Goal: Information Seeking & Learning: Learn about a topic

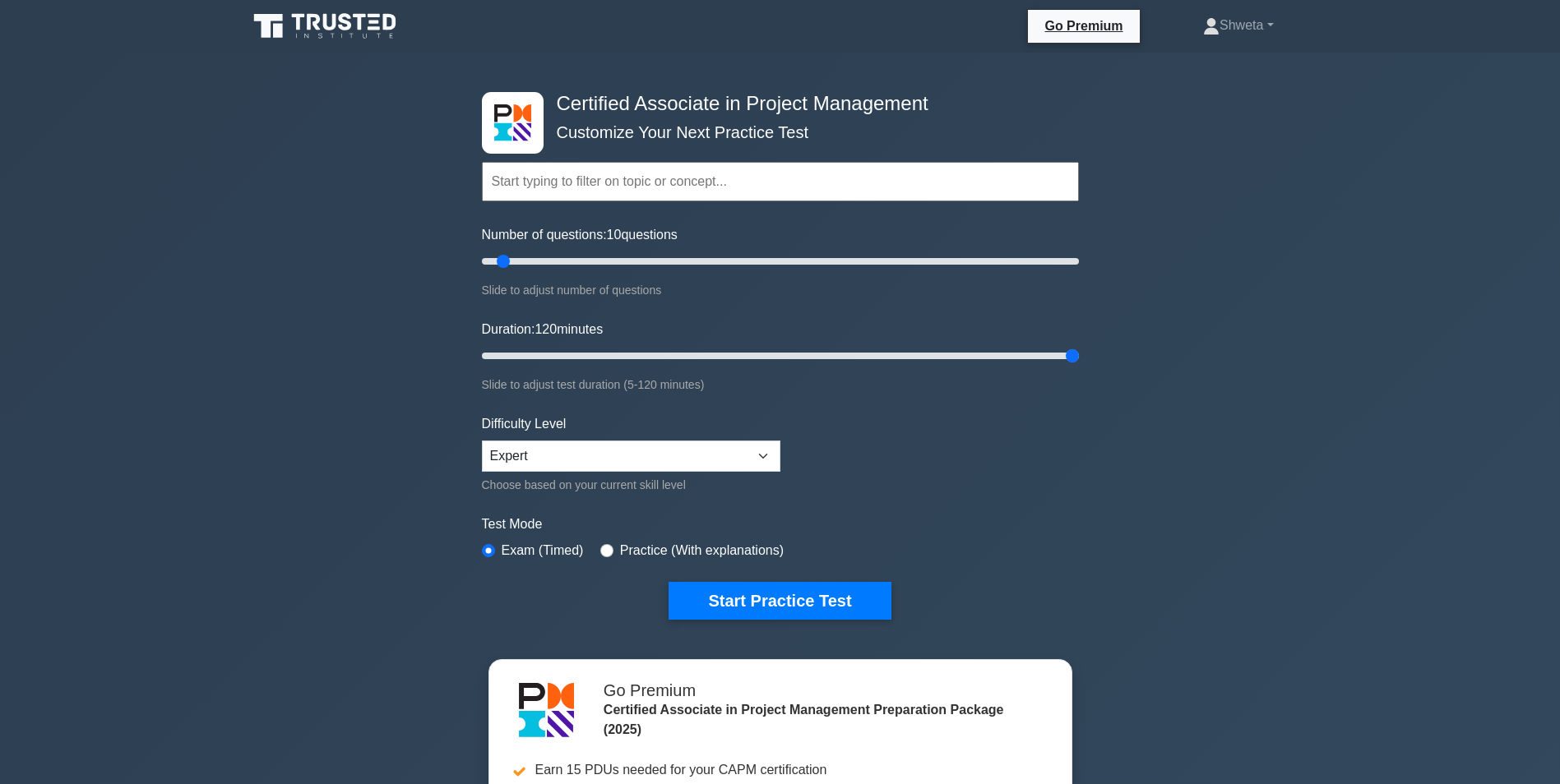
drag, startPoint x: 512, startPoint y: 359, endPoint x: 1209, endPoint y: 366, distance: 697.0
type input "120"
click at [1079, 366] on input "Duration: 120 minutes" at bounding box center [780, 356] width 597 height 20
drag, startPoint x: 500, startPoint y: 264, endPoint x: 1111, endPoint y: 284, distance: 611.3
type input "200"
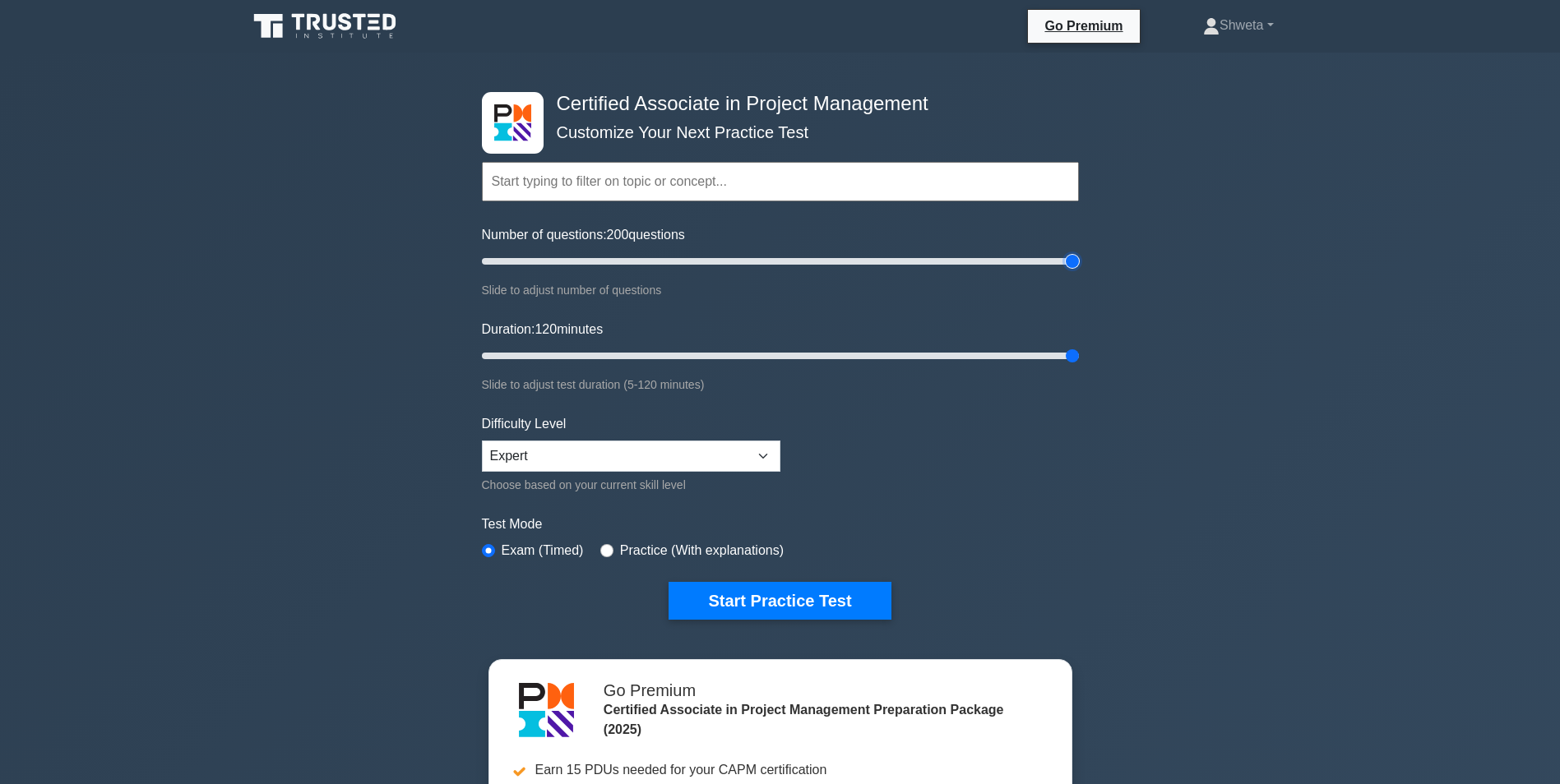
click at [1079, 271] on input "Number of questions: 200 questions" at bounding box center [780, 261] width 597 height 20
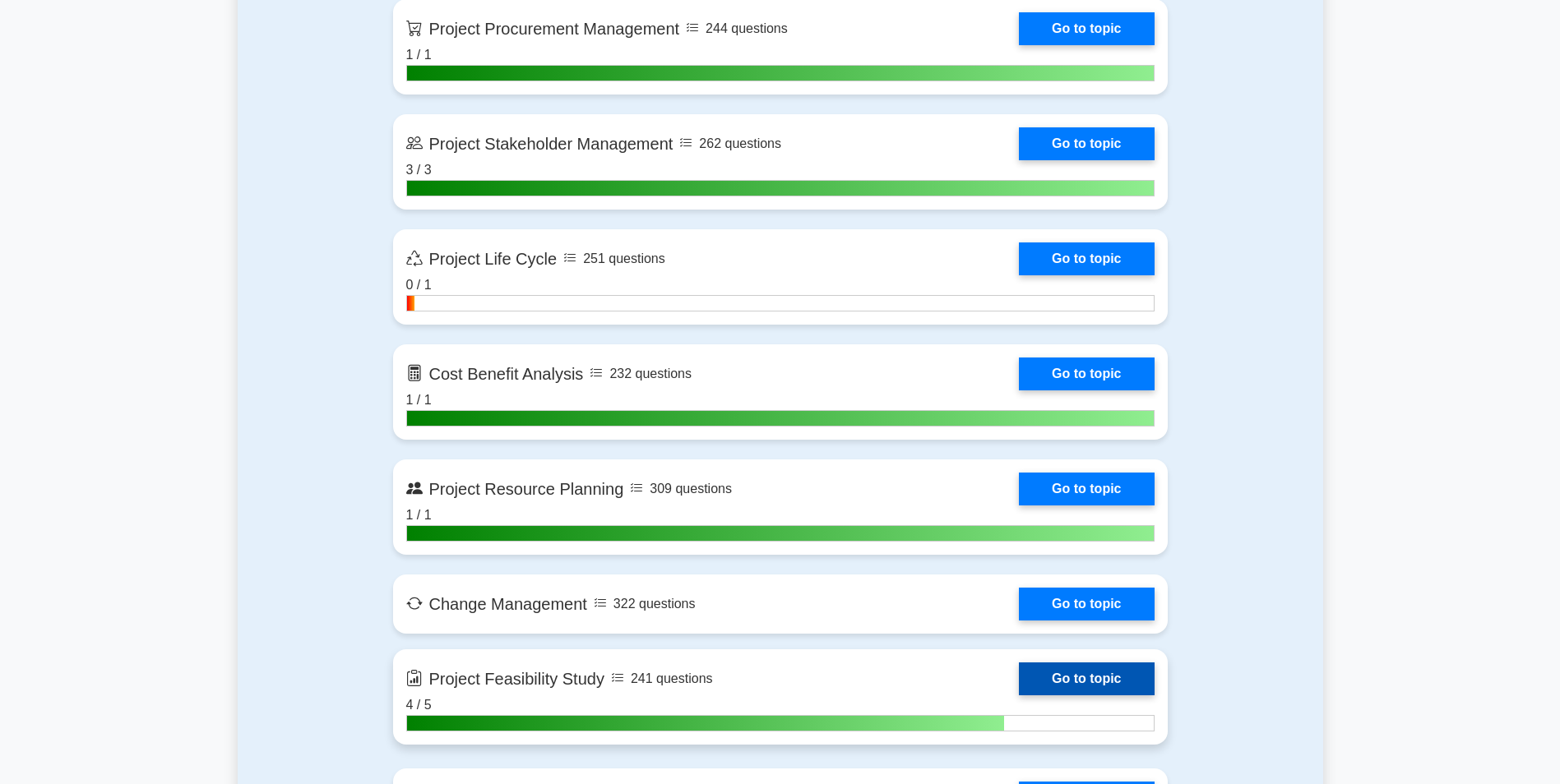
scroll to position [2220, 0]
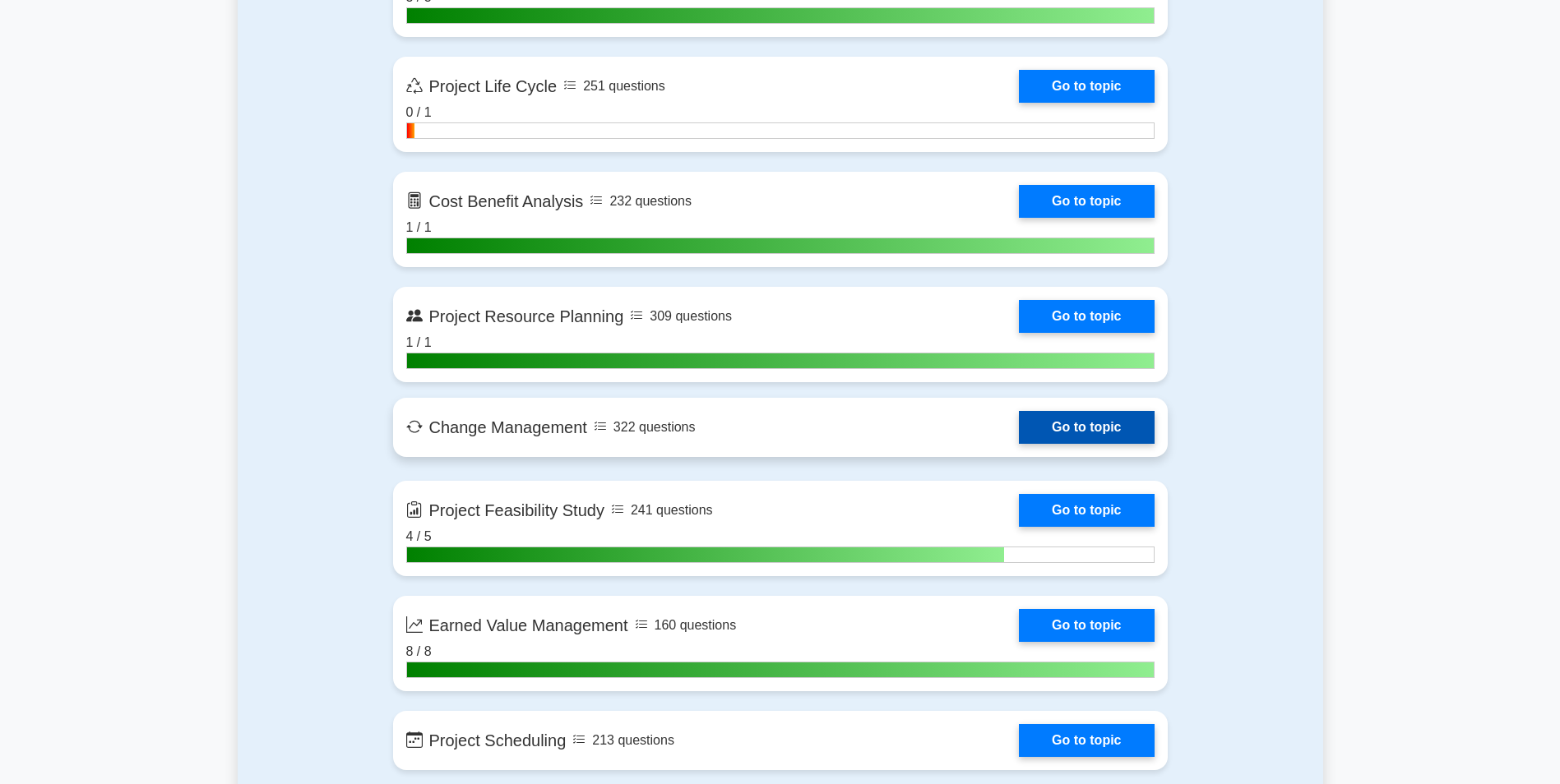
click at [1050, 435] on link "Go to topic" at bounding box center [1086, 428] width 135 height 33
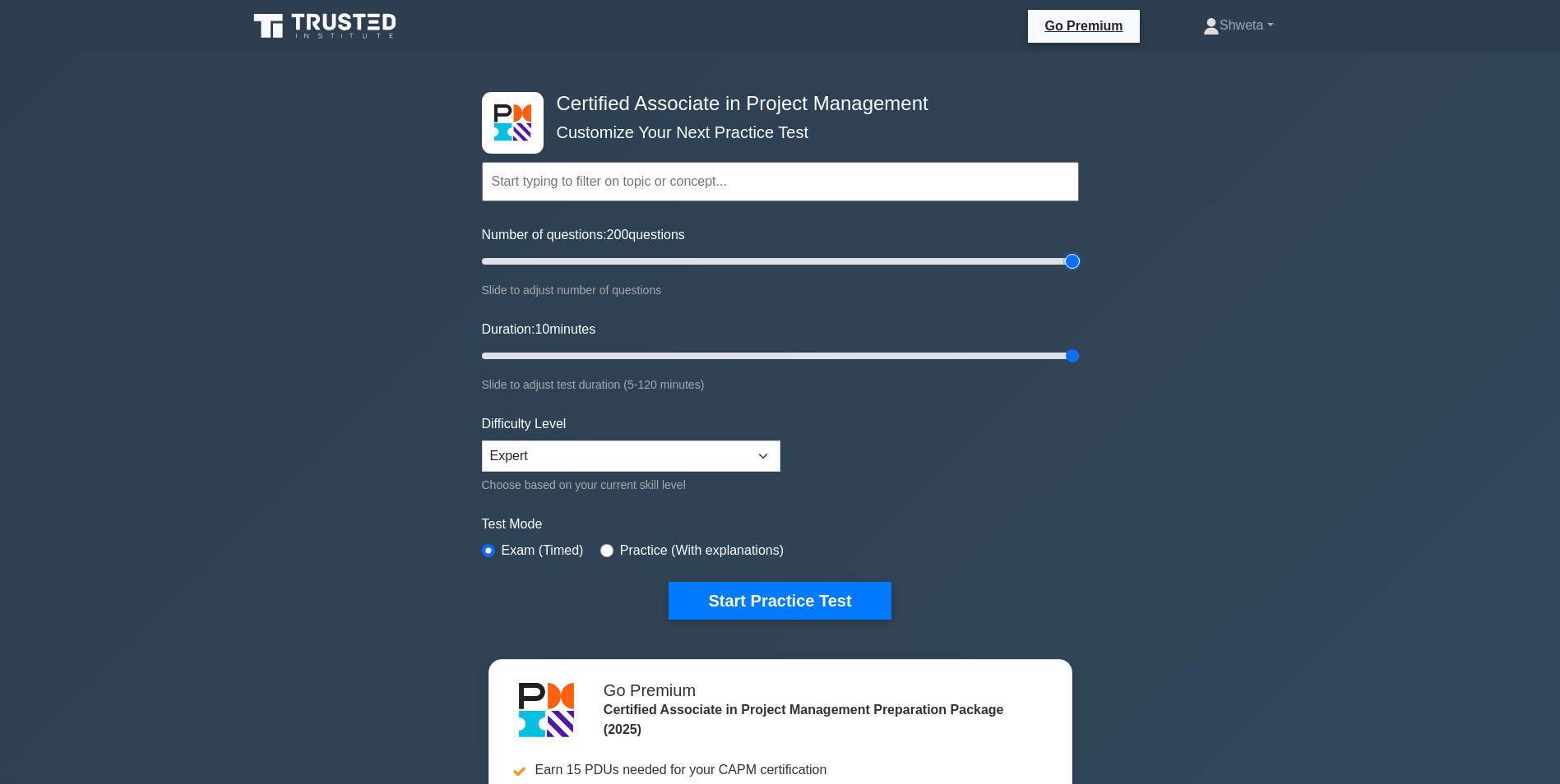
drag, startPoint x: 1072, startPoint y: 260, endPoint x: 1130, endPoint y: 264, distance: 58.1
click at [1079, 264] on input "Number of questions: 200 questions" at bounding box center [780, 261] width 597 height 20
drag, startPoint x: 1069, startPoint y: 261, endPoint x: 770, endPoint y: 265, distance: 299.0
type input "100"
click at [770, 265] on input "Number of questions: 100 questions" at bounding box center [780, 261] width 597 height 20
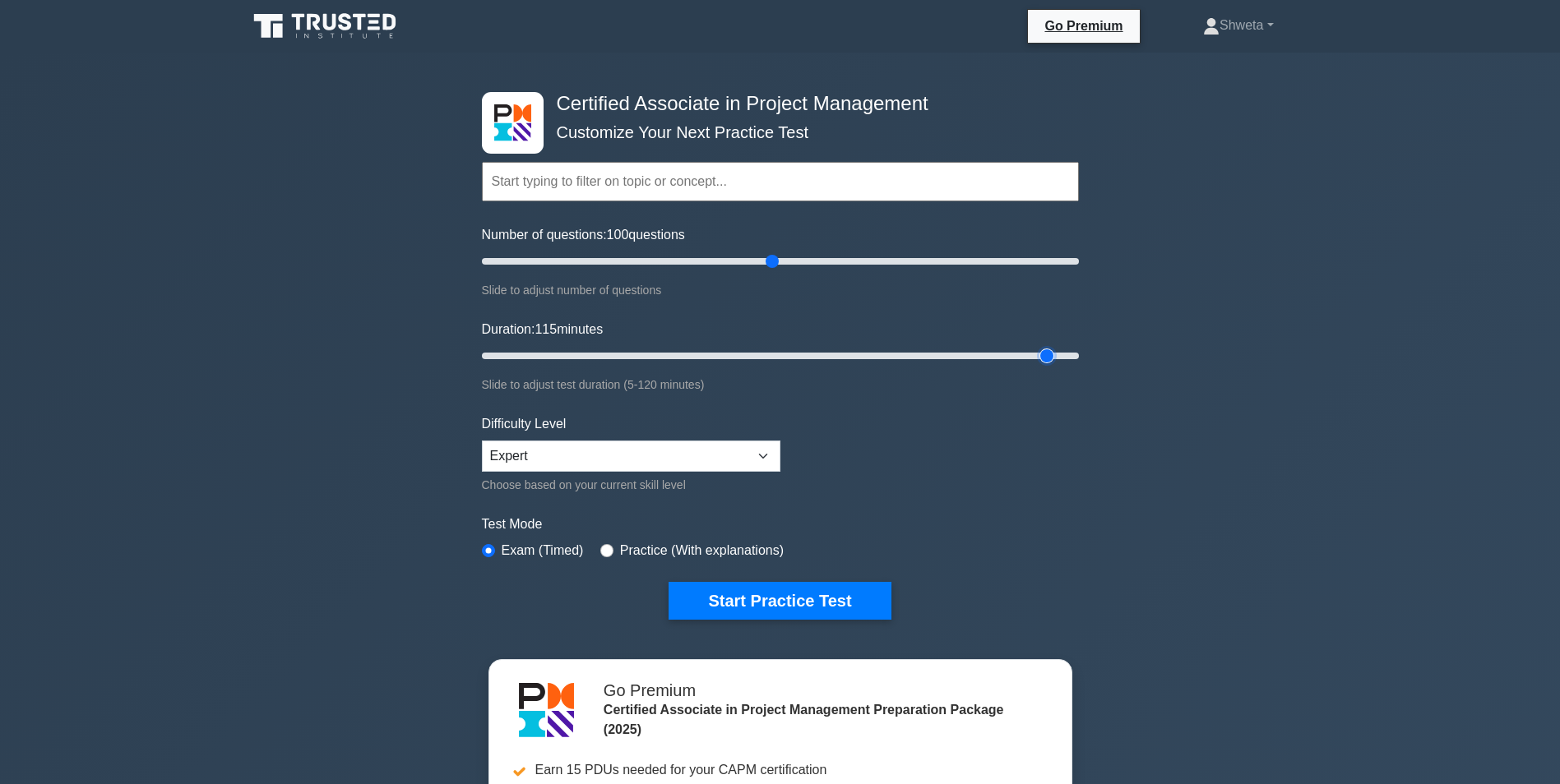
type input "120"
click at [1079, 356] on input "Duration: 120 minutes" at bounding box center [780, 356] width 597 height 20
